Goal: Information Seeking & Learning: Learn about a topic

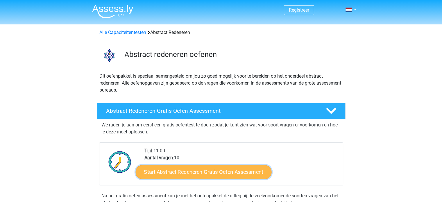
click at [233, 173] on link "Start Abstract Redeneren Gratis Oefen Assessment" at bounding box center [203, 172] width 136 height 14
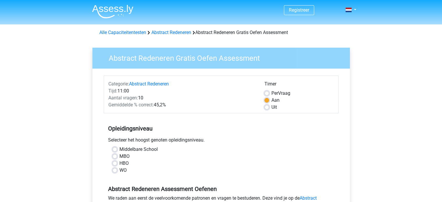
click at [119, 149] on label "Middelbare School" at bounding box center [138, 149] width 38 height 7
click at [115, 149] on input "Middelbare School" at bounding box center [115, 149] width 5 height 6
radio input "true"
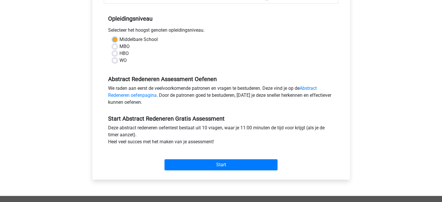
scroll to position [109, 0]
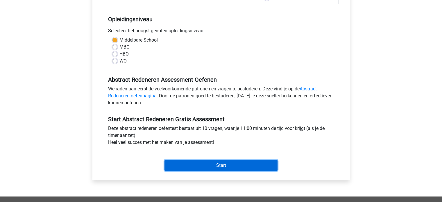
click at [249, 163] on input "Start" at bounding box center [221, 165] width 113 height 11
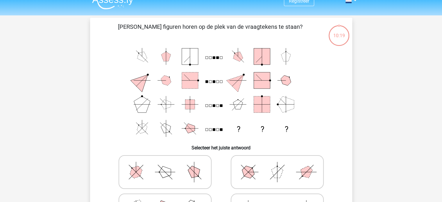
scroll to position [8, 0]
